Goal: Communication & Community: Answer question/provide support

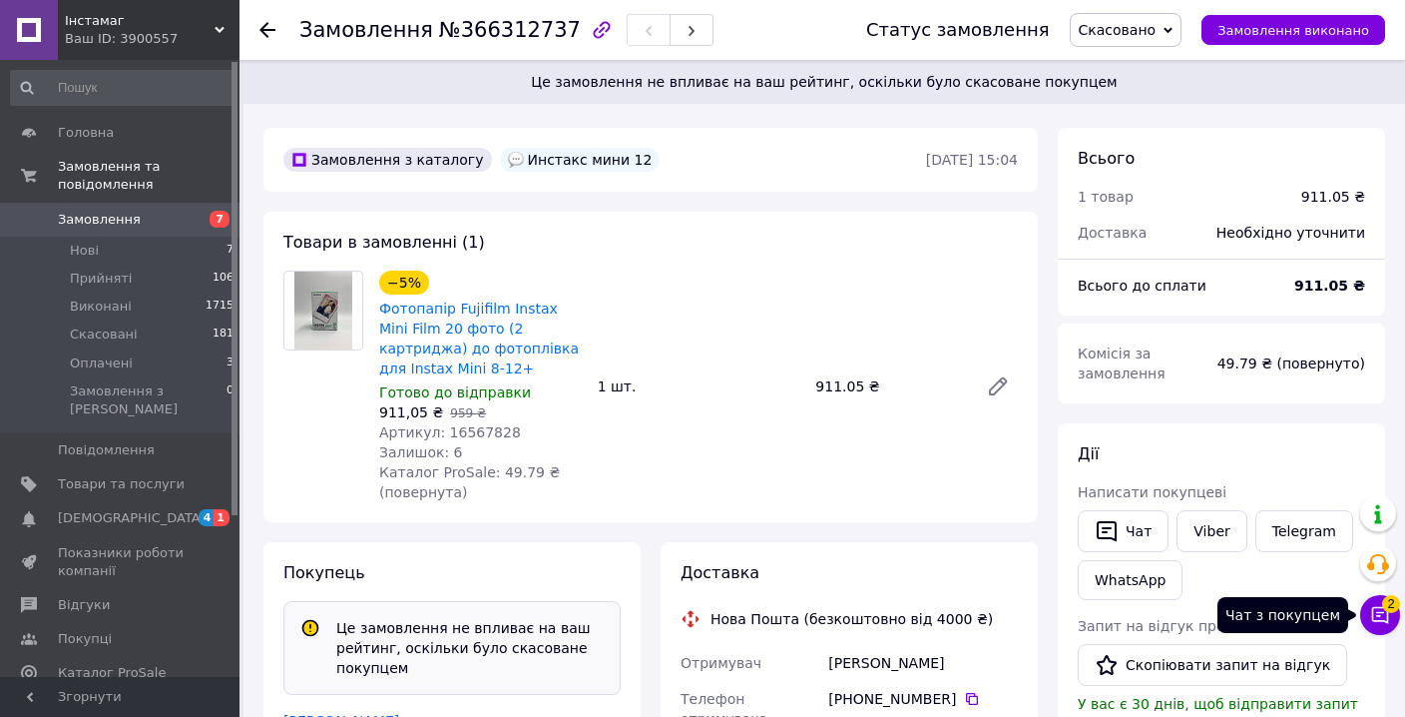
click at [1374, 624] on icon at bounding box center [1380, 615] width 20 height 20
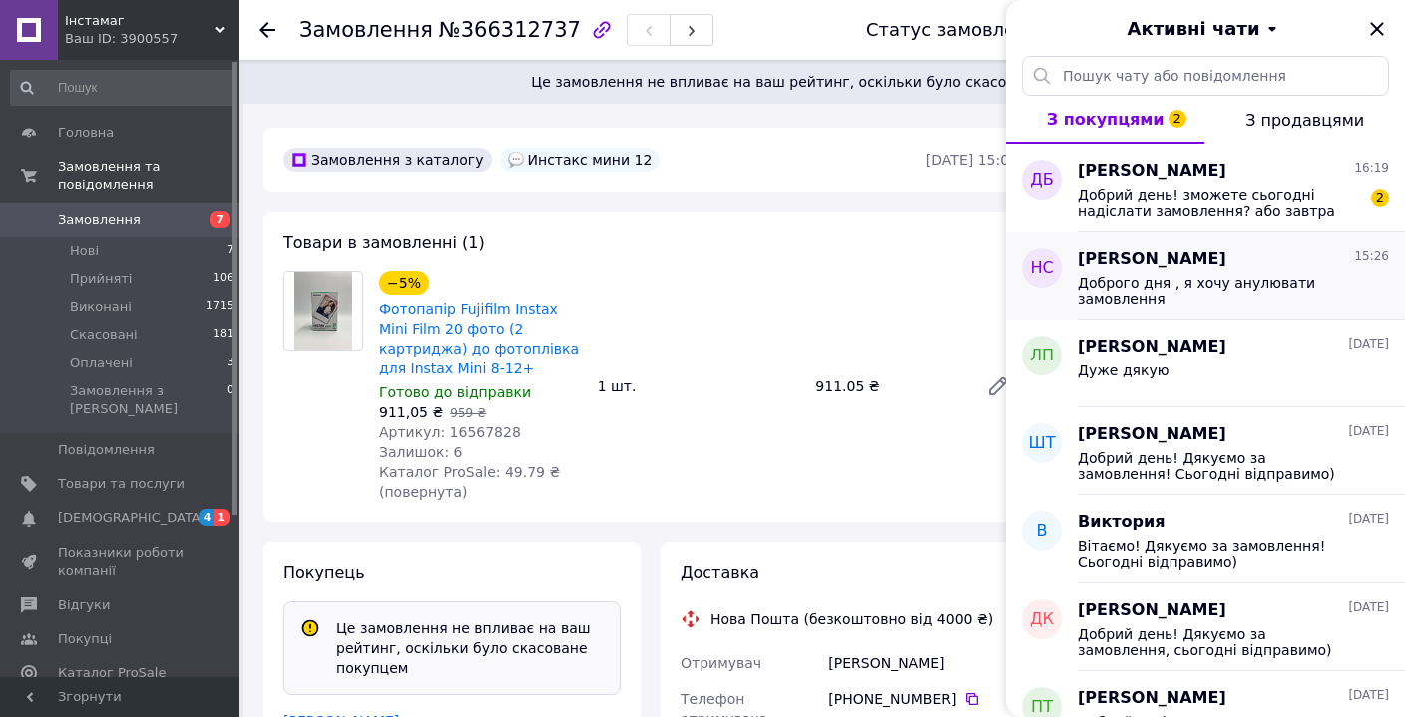
click at [1274, 270] on div "[PERSON_NAME] 15:26" at bounding box center [1233, 259] width 311 height 23
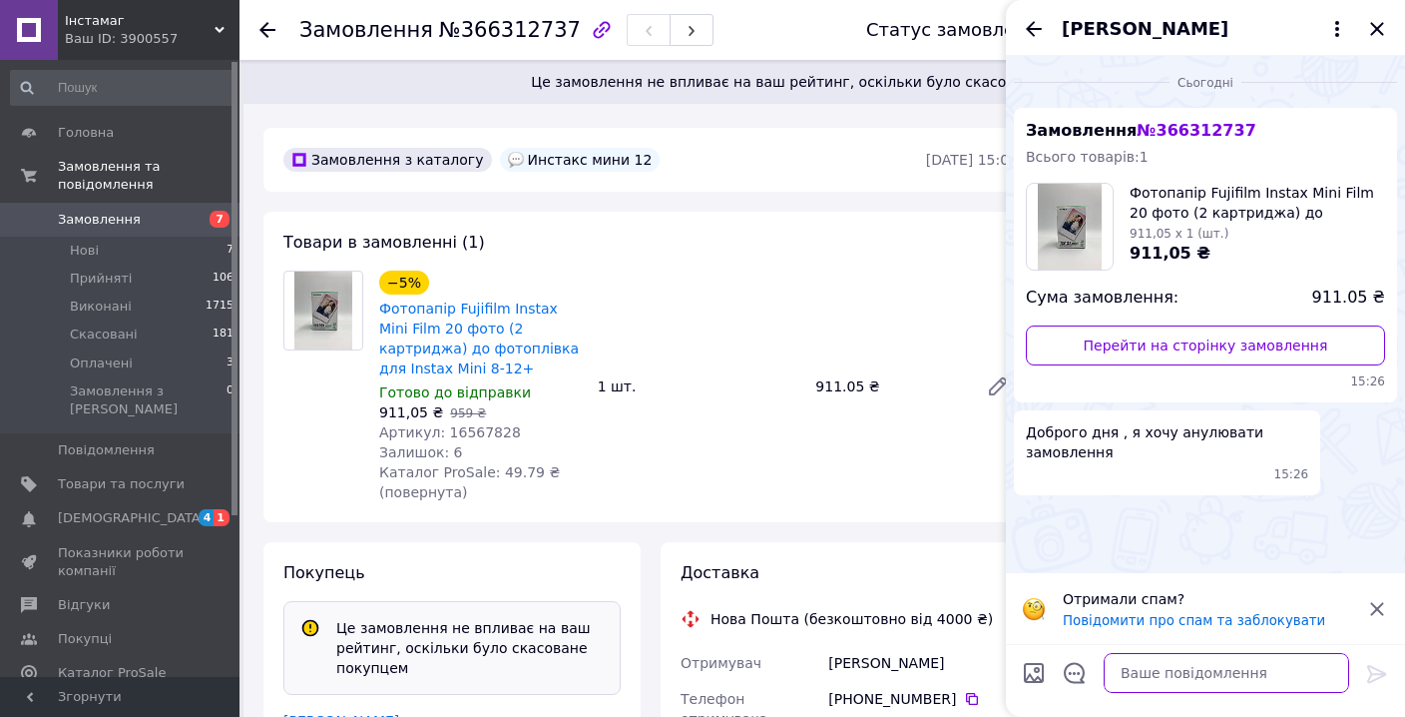
click at [1158, 672] on textarea at bounding box center [1227, 673] width 246 height 40
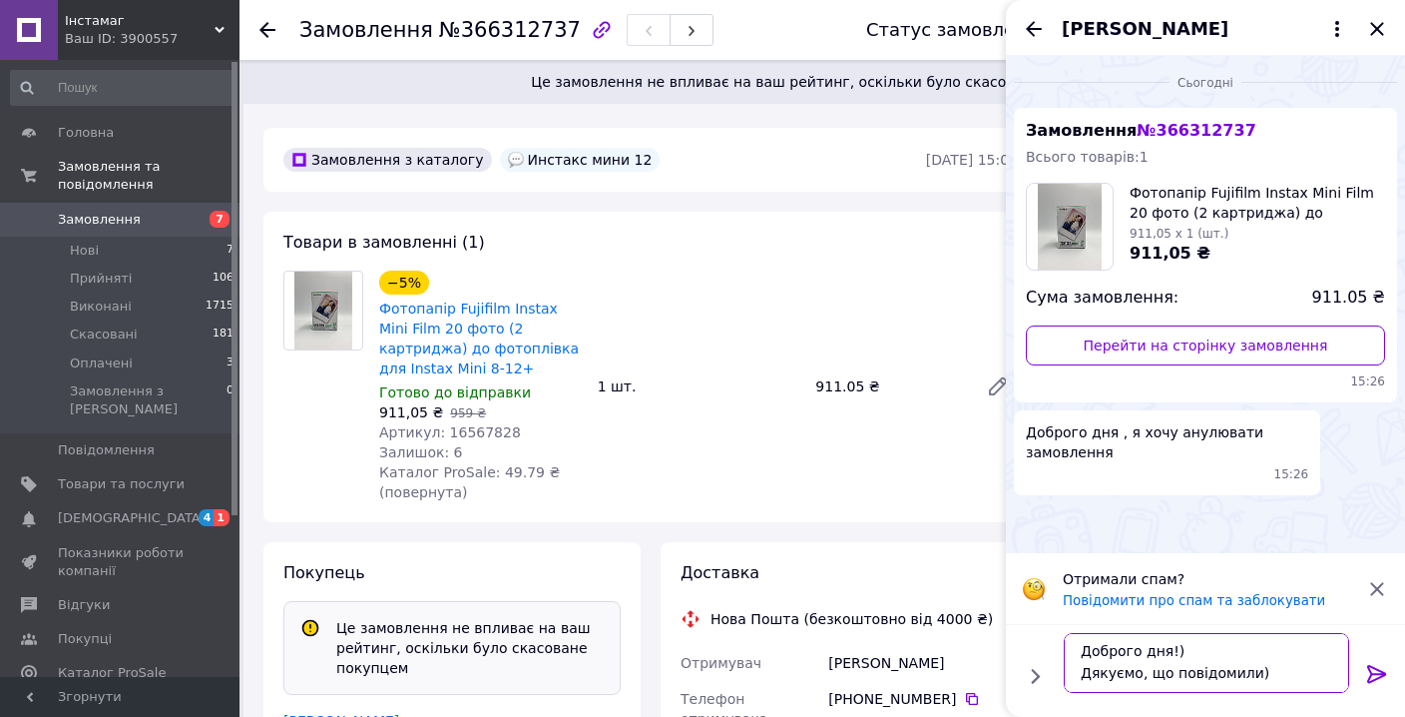
scroll to position [13, 0]
type textarea "Доброго дня!) Дякуємо, що повідомили) Гарного дня!"
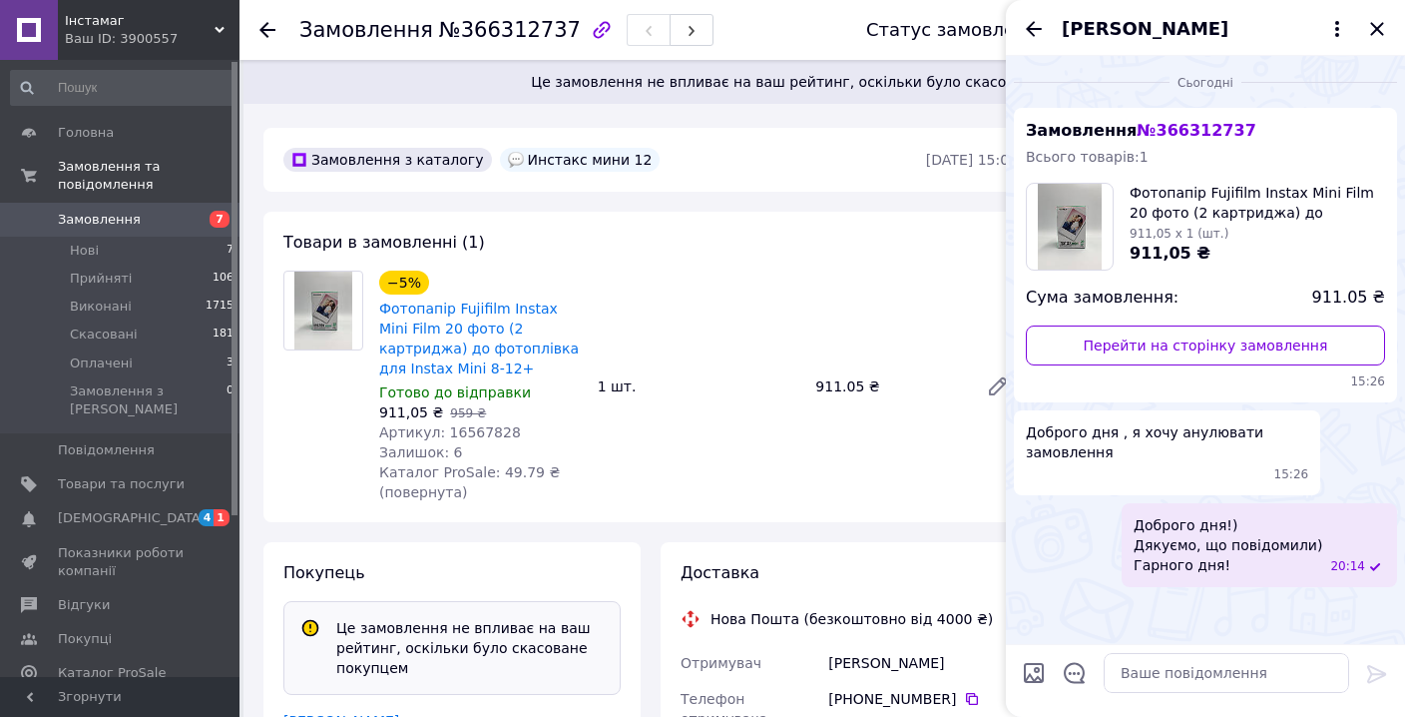
click at [1032, 36] on icon "Назад" at bounding box center [1034, 29] width 24 height 24
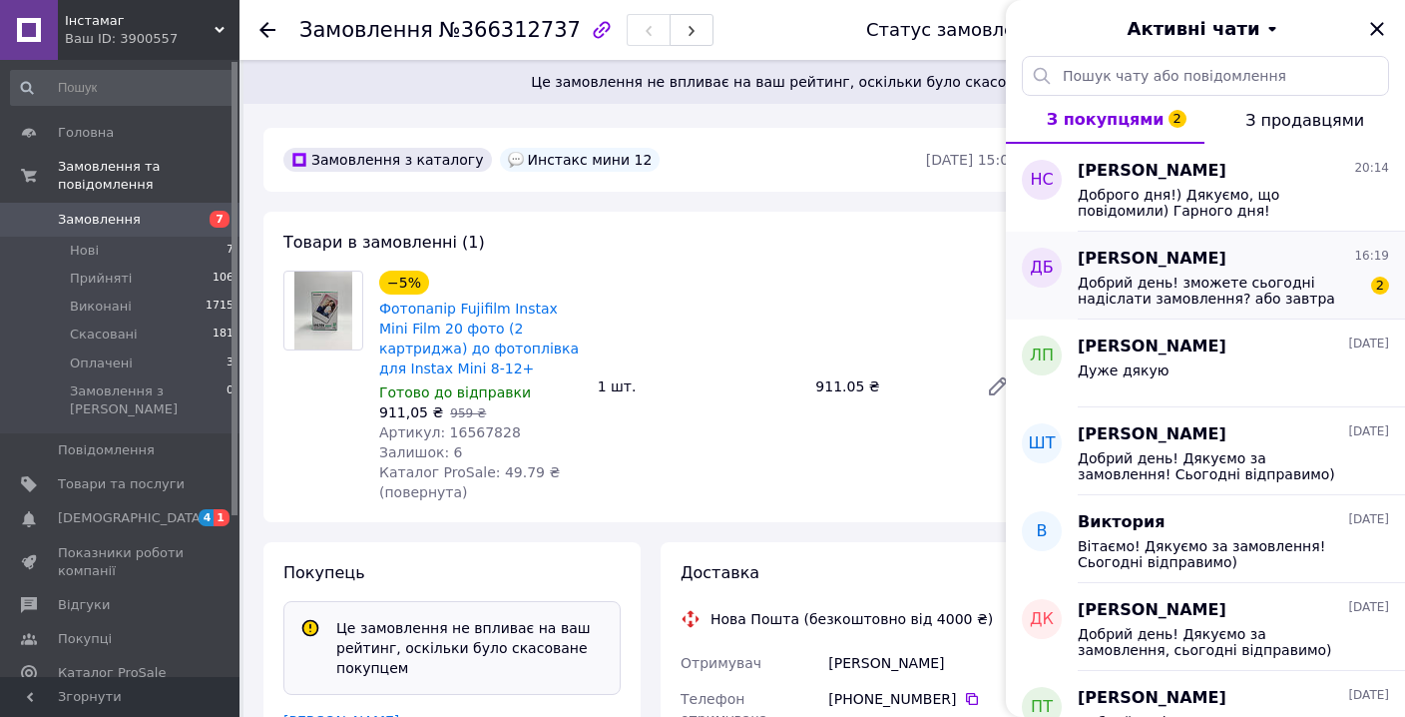
click at [1271, 280] on span "Добрий день! зможете сьогодні надіслати замовлення? або завтра зранку, дуже тре…" at bounding box center [1219, 290] width 283 height 32
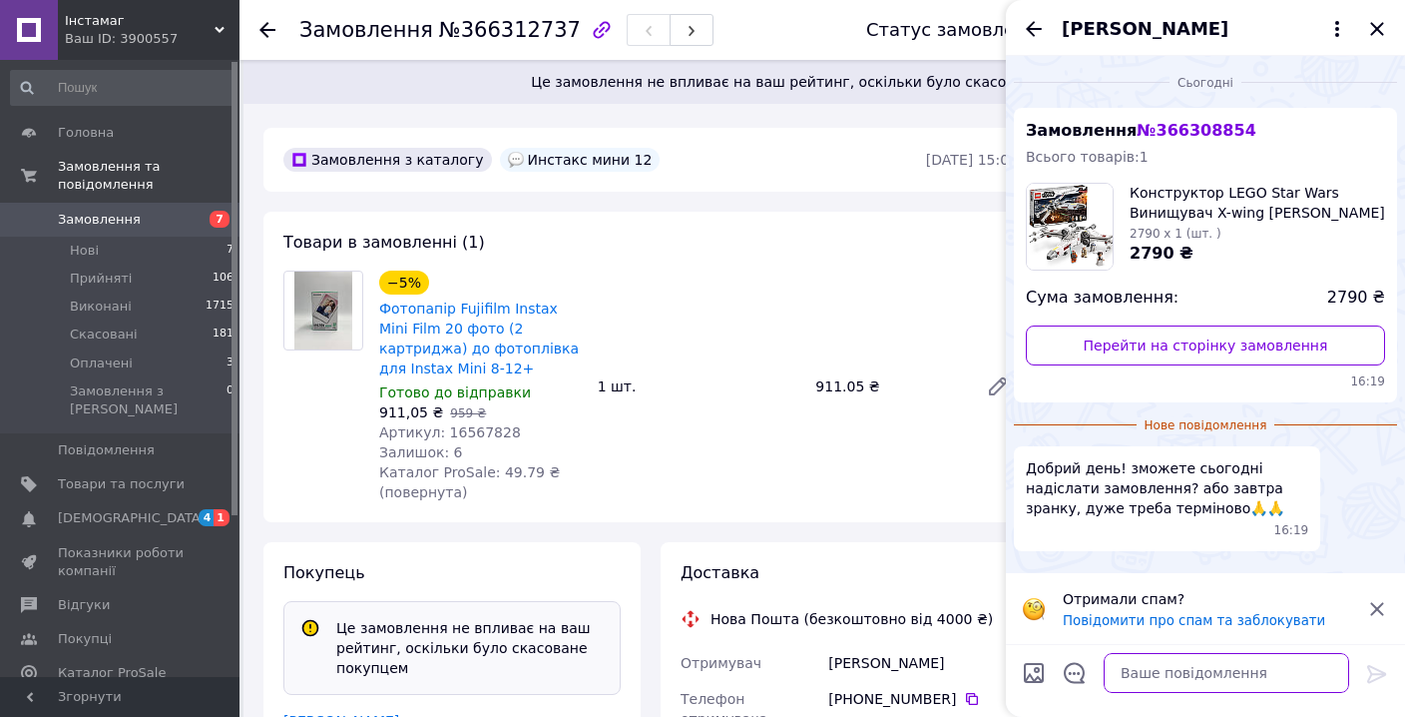
click at [1207, 683] on textarea at bounding box center [1227, 673] width 246 height 40
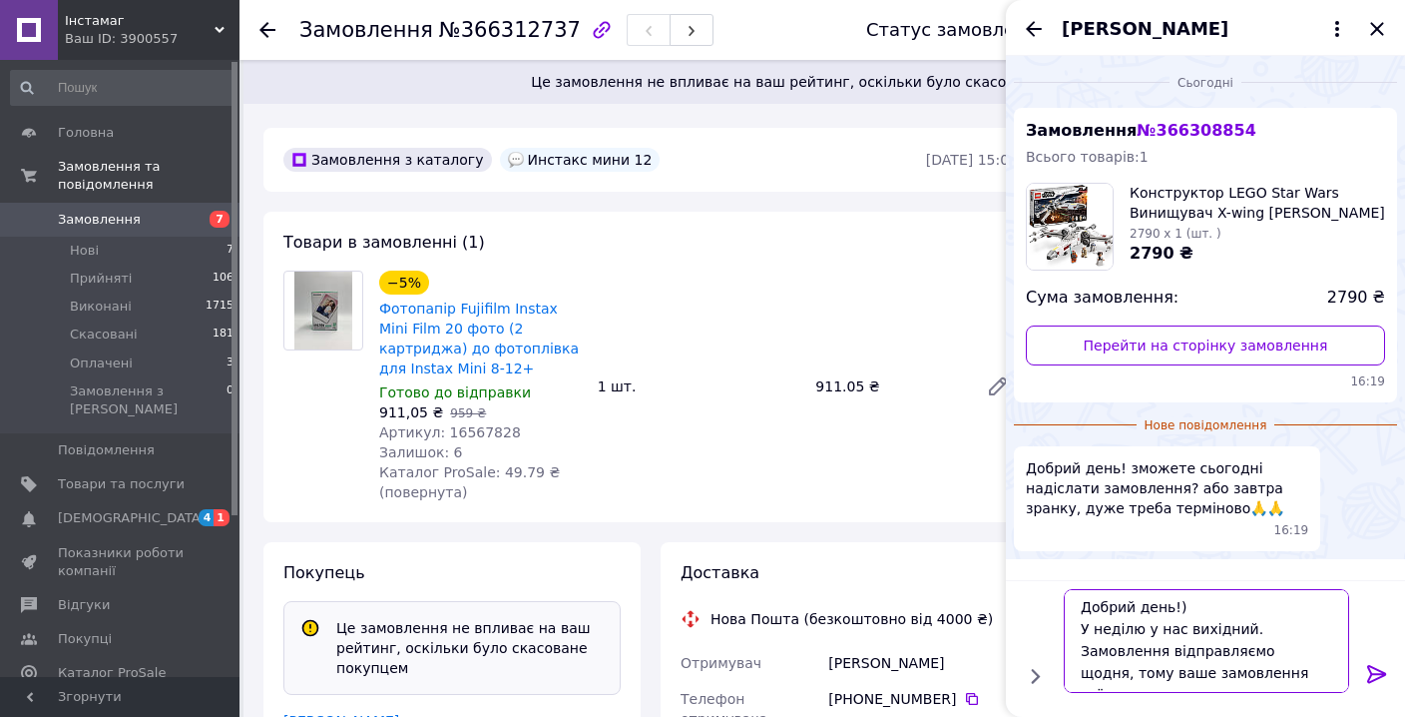
scroll to position [13, 0]
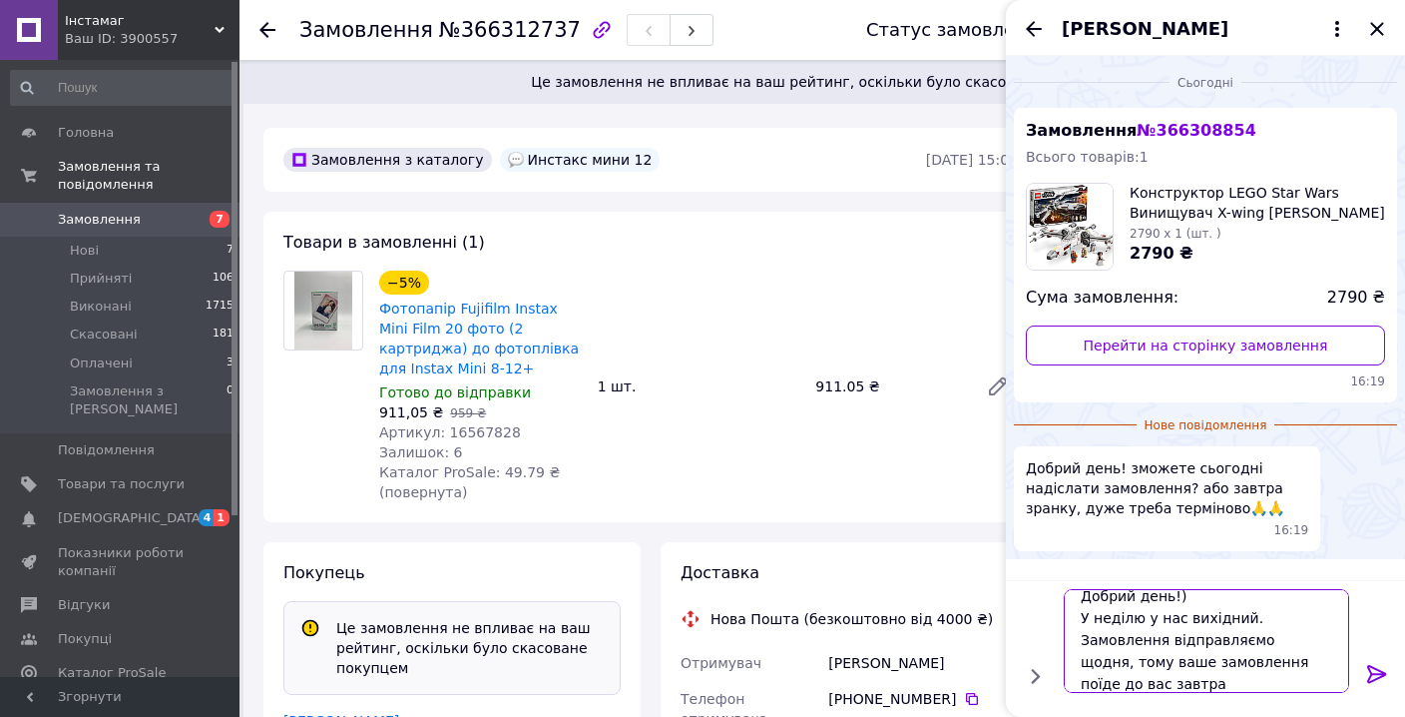
type textarea "Добрий день!) У неділю у нас вихідний. Замовлення відправляємо щодня, тому ваше…"
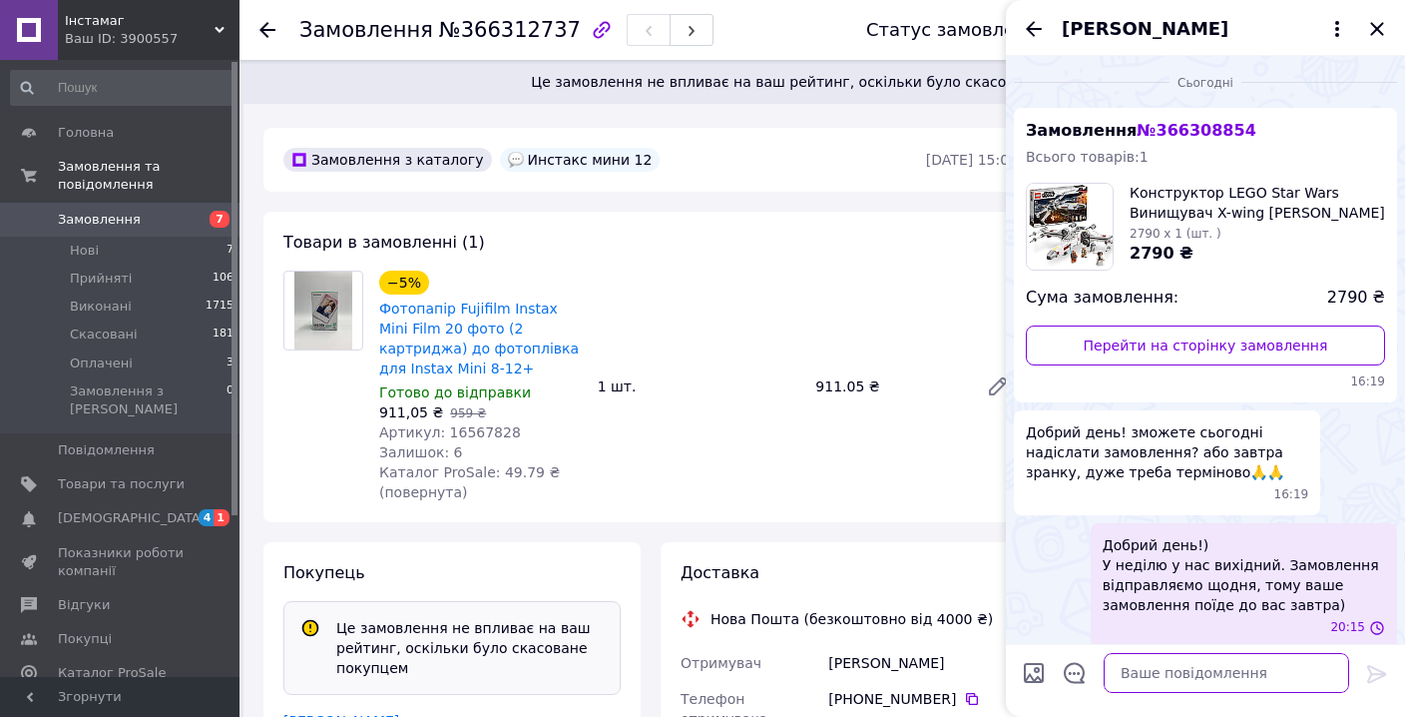
scroll to position [12, 0]
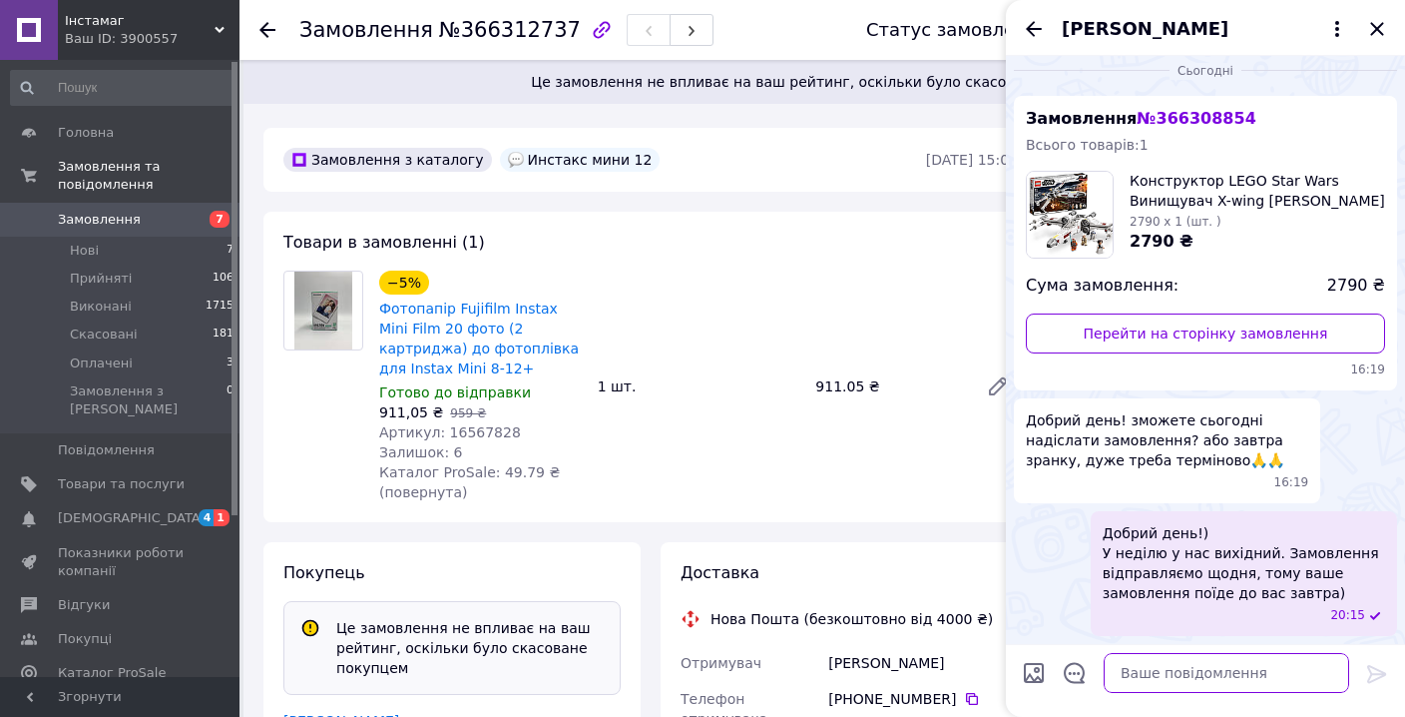
click at [1173, 676] on textarea at bounding box center [1227, 673] width 246 height 40
type textarea "[PERSON_NAME]"
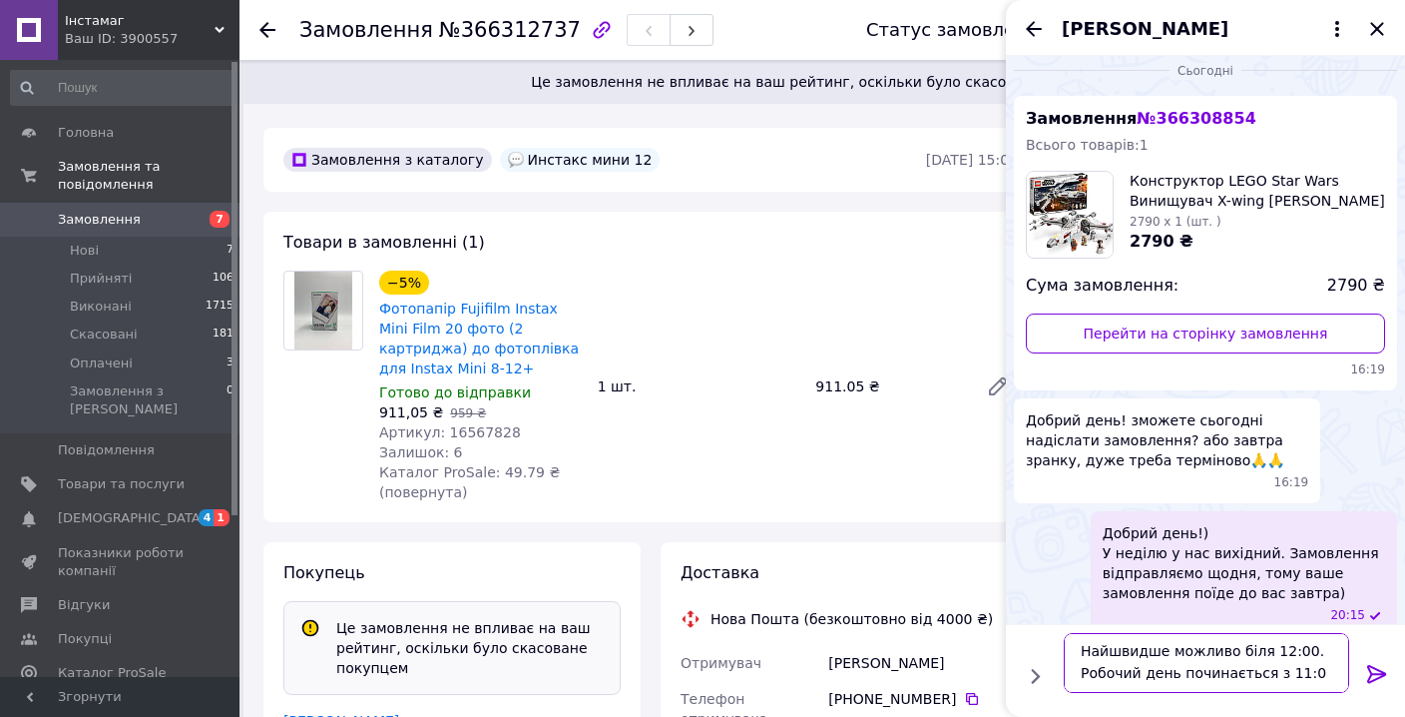
type textarea "Найшвидше можливо біля 12:00. Робочий день починається з 11:00"
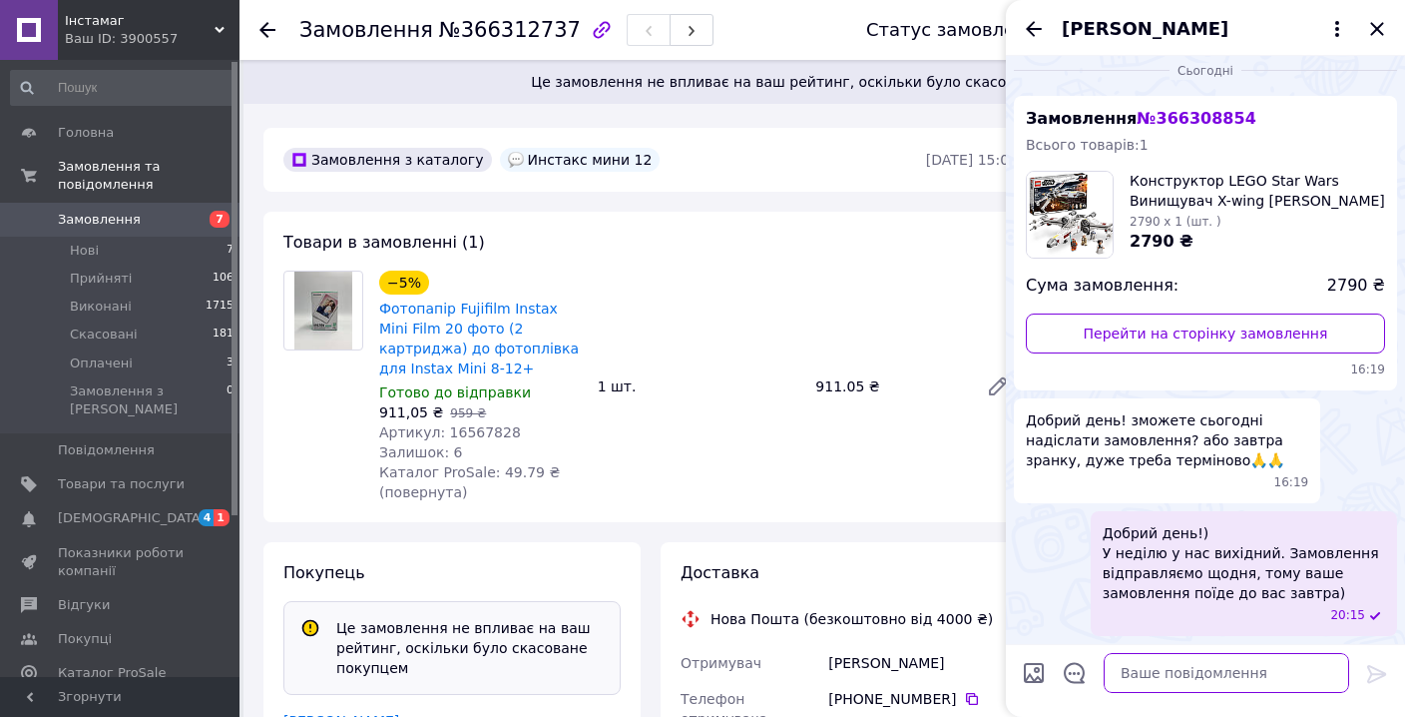
scroll to position [105, 0]
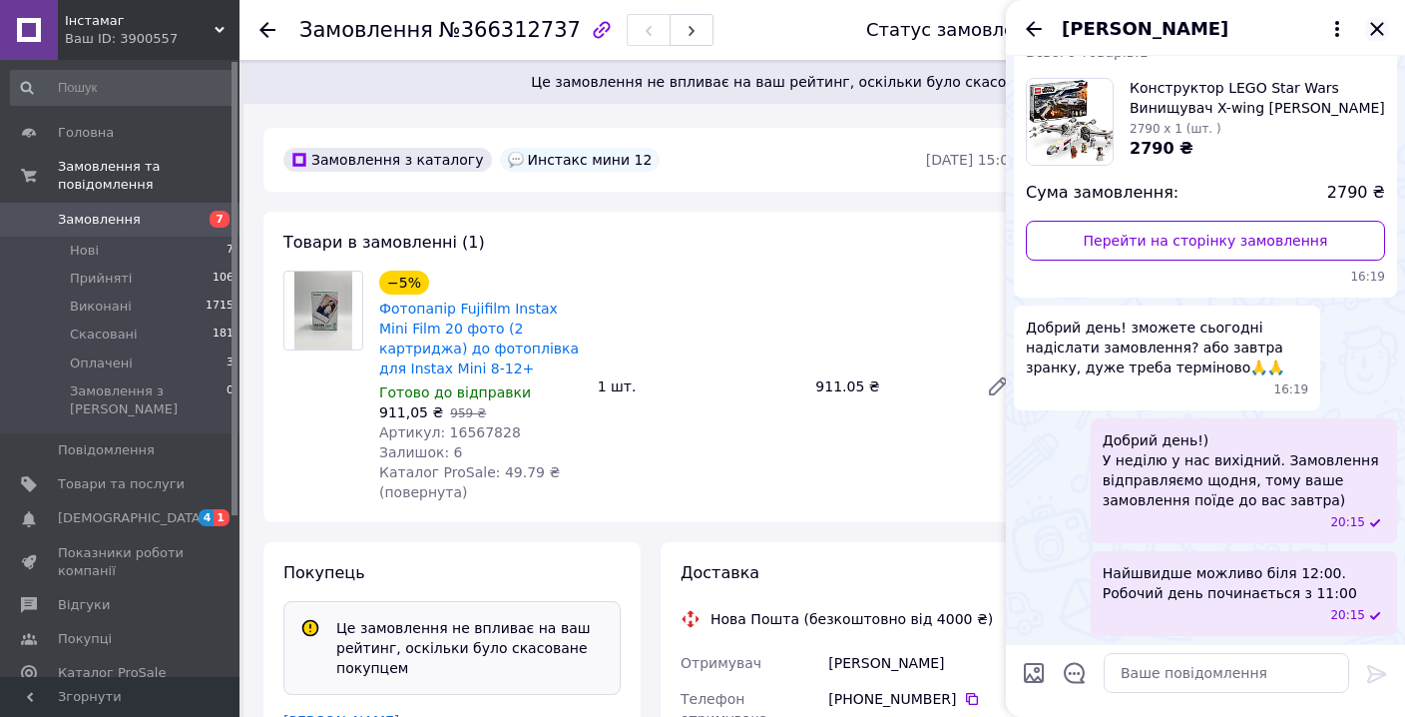
click at [1384, 32] on icon "Закрити" at bounding box center [1377, 29] width 24 height 24
